Goal: Find specific page/section: Find specific page/section

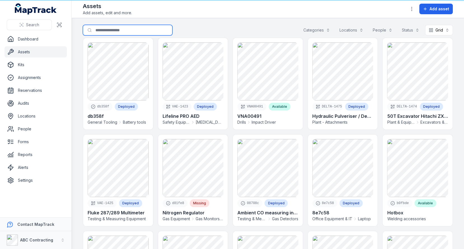
click at [128, 27] on input "Search for assets" at bounding box center [127, 30] width 89 height 11
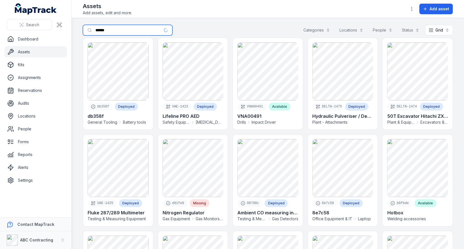
type input "******"
click at [199, 15] on div "Assets Add assets, edit and more. Add asset" at bounding box center [268, 8] width 370 height 13
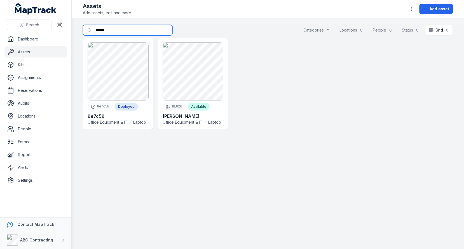
click at [102, 33] on input "******" at bounding box center [127, 30] width 89 height 11
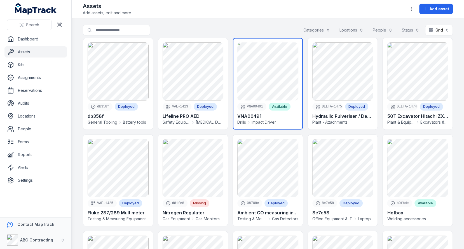
click at [244, 78] on link at bounding box center [268, 84] width 70 height 92
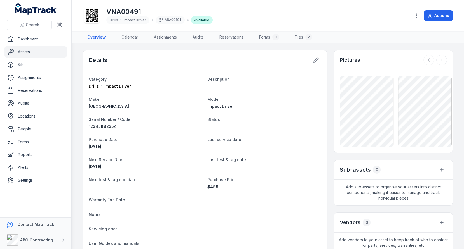
click at [45, 52] on link "Assets" at bounding box center [35, 51] width 62 height 11
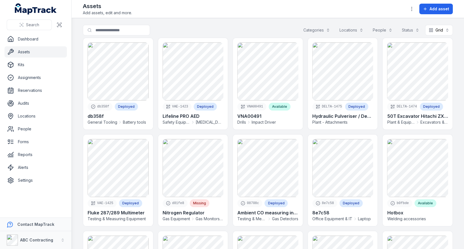
click at [323, 31] on button "Categories" at bounding box center [316, 30] width 34 height 11
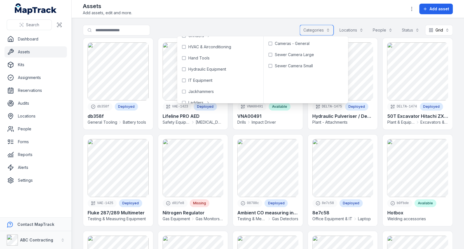
scroll to position [165, 0]
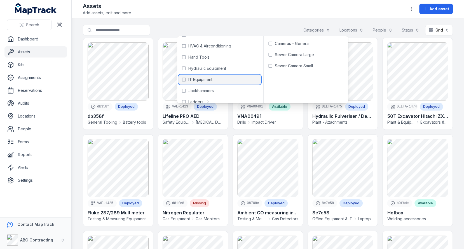
click at [213, 76] on div "IT Equipment" at bounding box center [219, 80] width 82 height 10
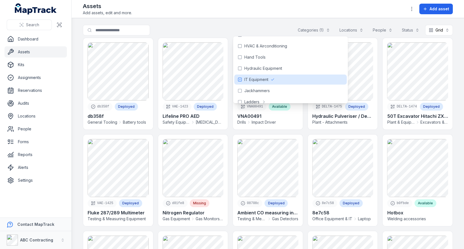
click at [223, 18] on main "**********" at bounding box center [268, 133] width 392 height 231
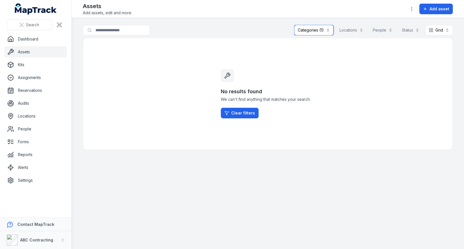
click at [311, 30] on button "Categories (1)" at bounding box center [313, 30] width 39 height 11
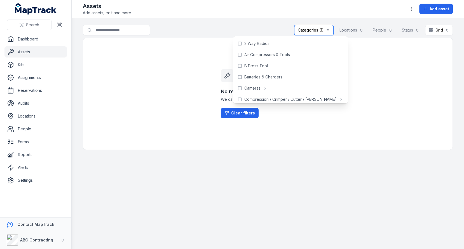
click at [315, 34] on button "Categories (1)" at bounding box center [313, 30] width 39 height 11
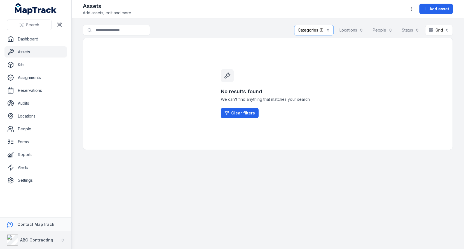
click at [30, 242] on strong "ABC Contracting" at bounding box center [36, 240] width 33 height 5
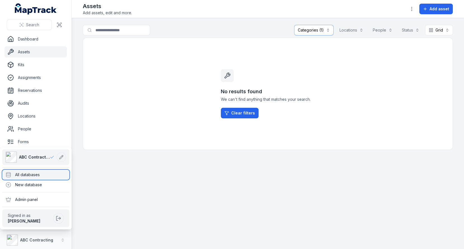
click at [38, 170] on div "All databases" at bounding box center [35, 175] width 67 height 10
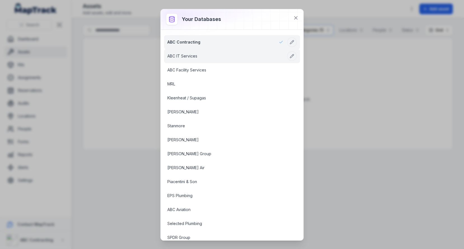
click at [202, 59] on link "ABC IT Services" at bounding box center [225, 56] width 116 height 6
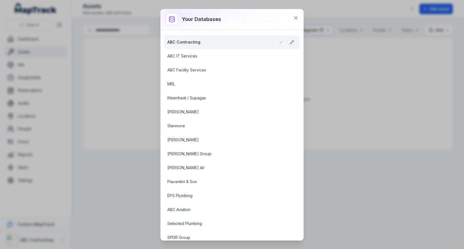
click at [110, 54] on div "Your databases ABC Contracting ABC IT Services ABC Facility Services MRL Kleenh…" at bounding box center [232, 124] width 464 height 249
